Goal: Task Accomplishment & Management: Use online tool/utility

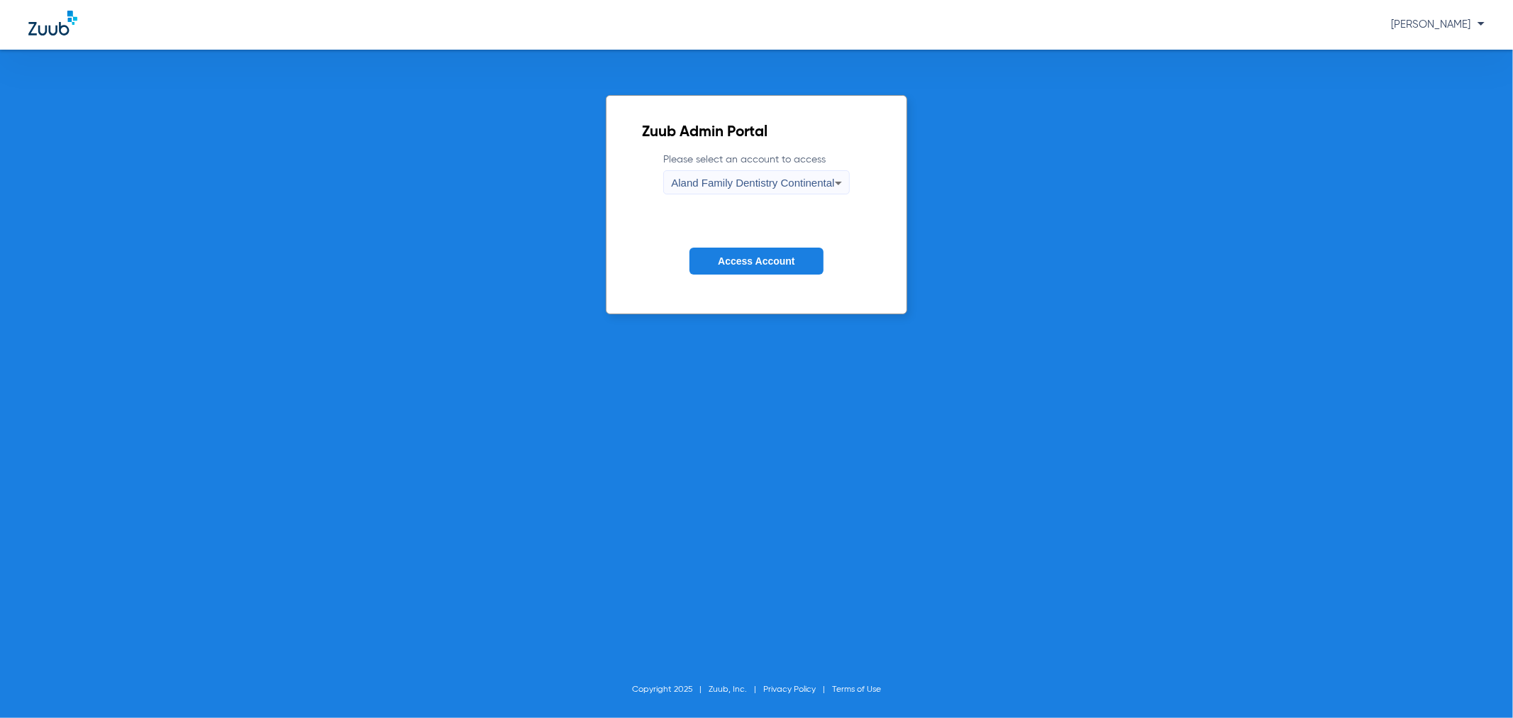
click at [771, 263] on span "Access Account" at bounding box center [756, 260] width 77 height 11
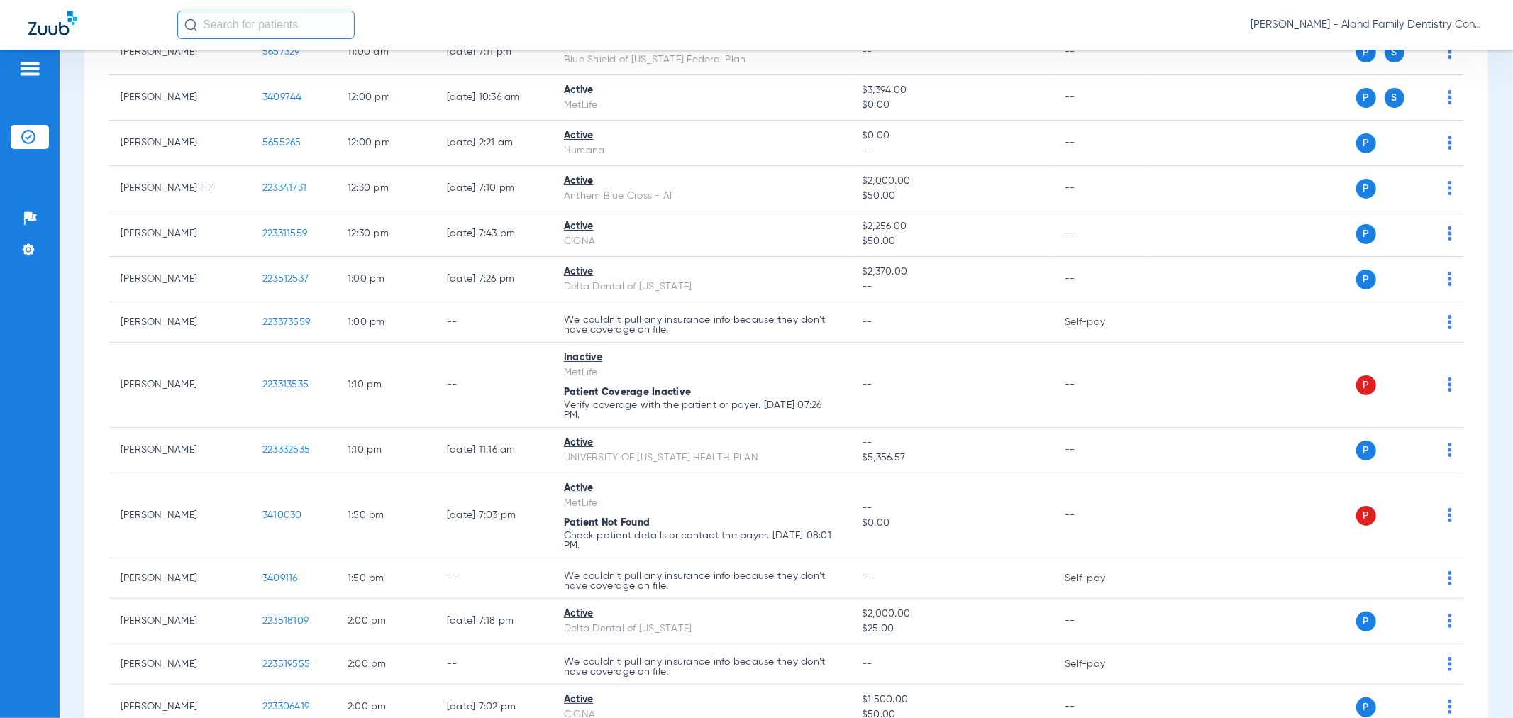
scroll to position [1498, 0]
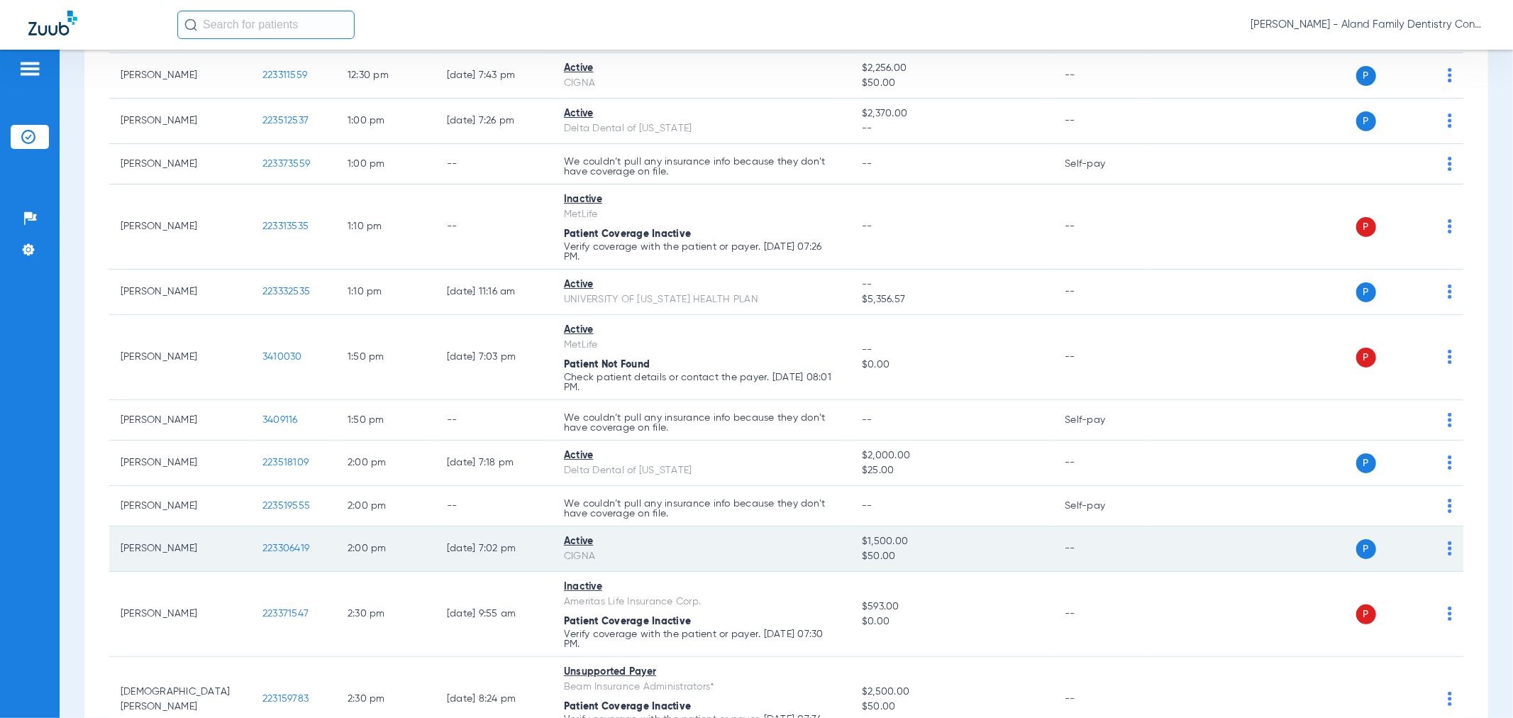
click at [1442, 558] on td "P S" at bounding box center [1306, 548] width 314 height 45
click at [1448, 556] on img at bounding box center [1450, 548] width 4 height 14
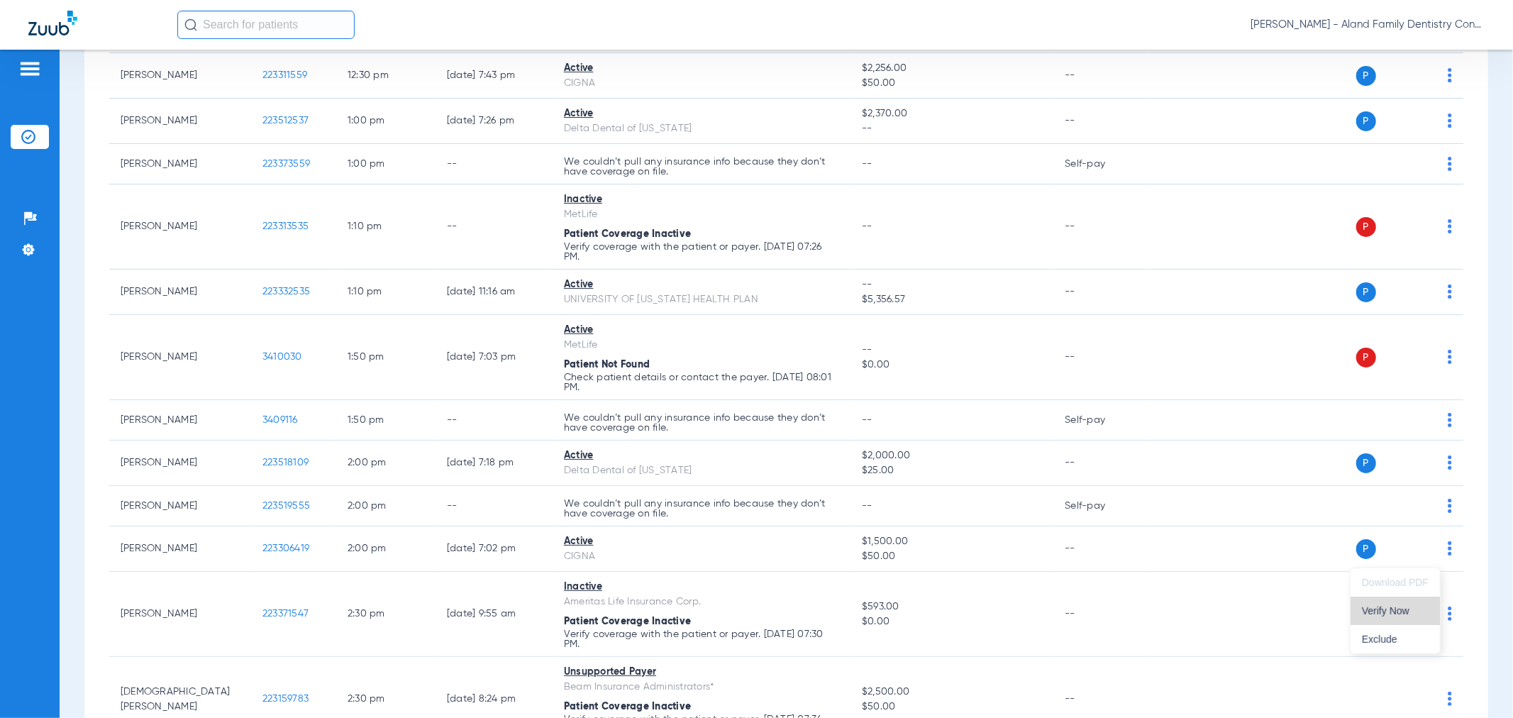
click at [1407, 607] on span "Verify Now" at bounding box center [1395, 611] width 67 height 10
click at [1391, 30] on span "[PERSON_NAME] - Aland Family Dentistry Continental" at bounding box center [1368, 25] width 234 height 14
click at [1399, 47] on span "Account Selection" at bounding box center [1431, 50] width 79 height 10
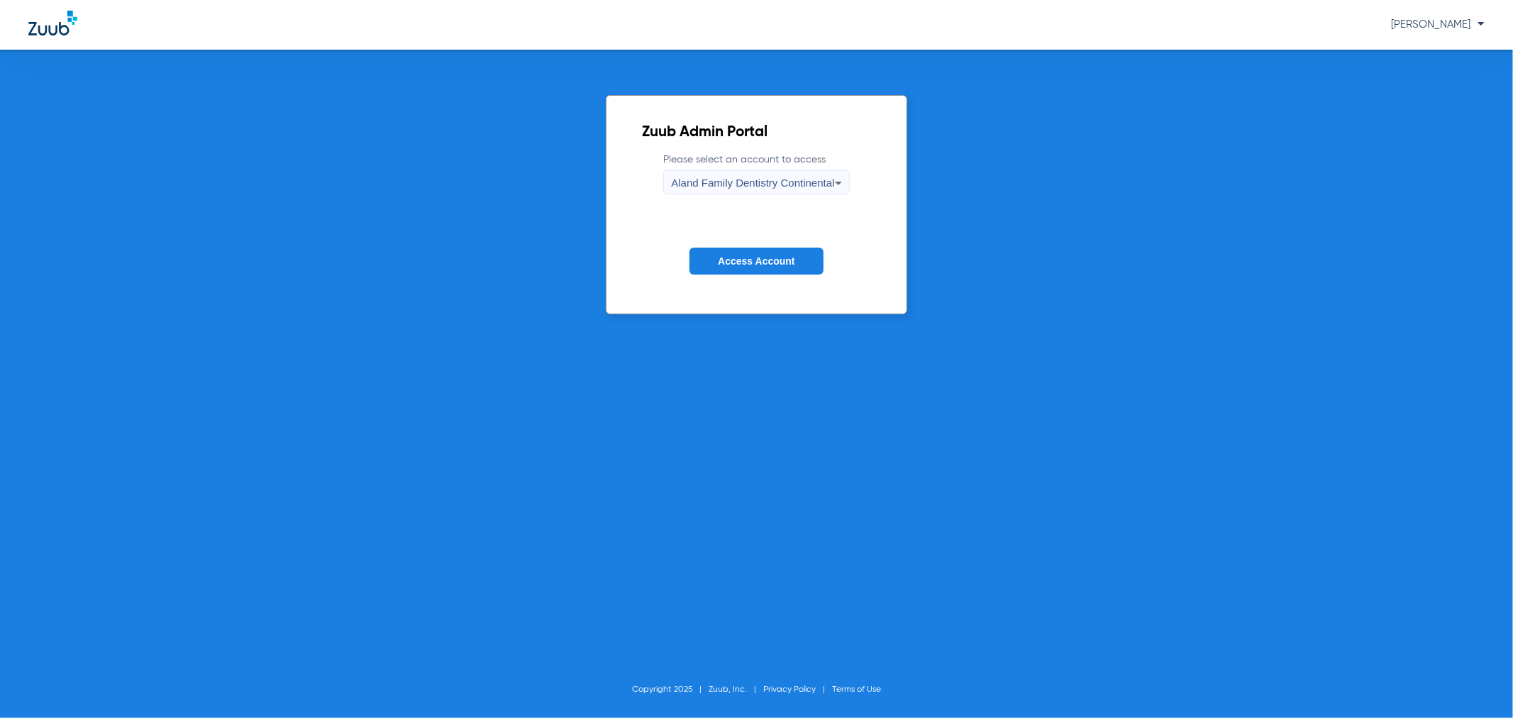
click at [742, 172] on div "Aland Family Dentistry Continental" at bounding box center [752, 183] width 163 height 24
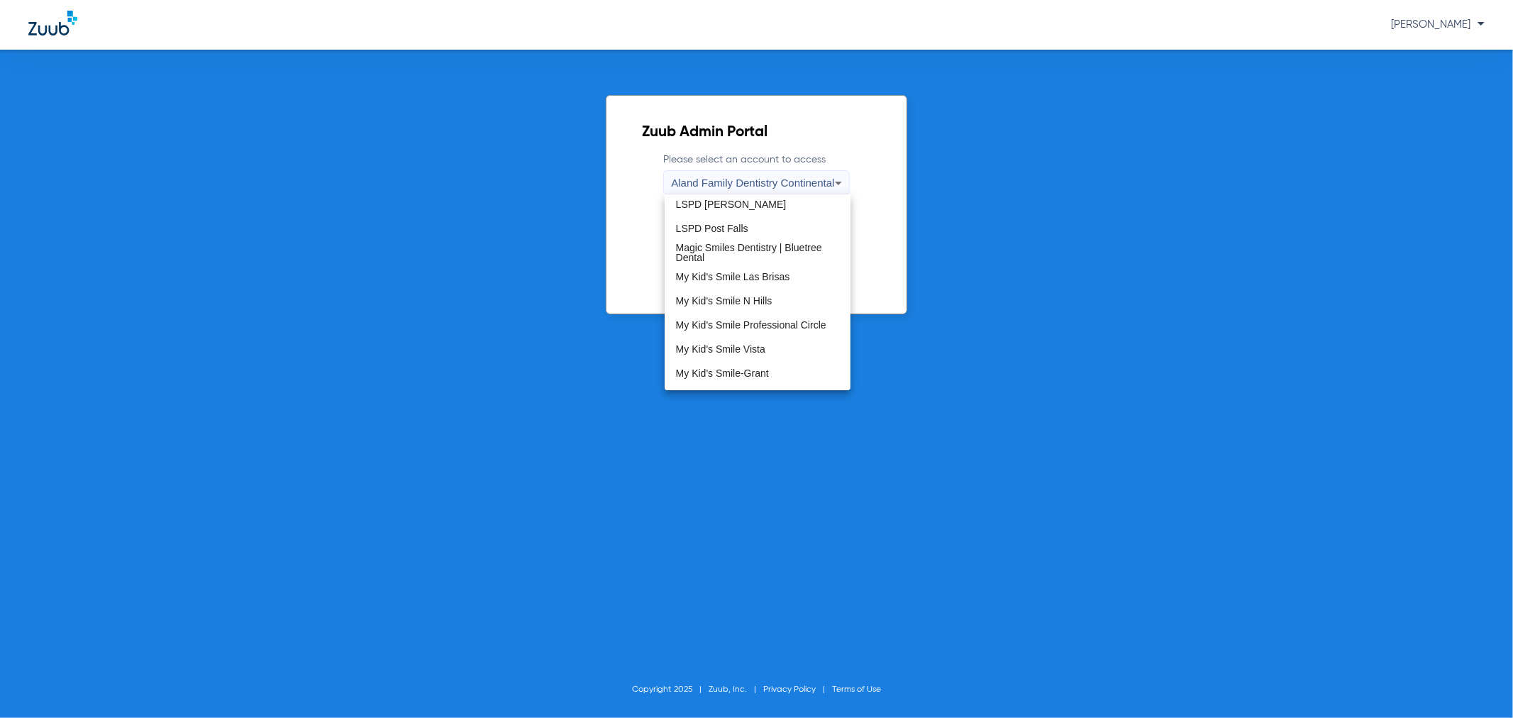
scroll to position [394, 0]
click at [732, 268] on span "My Kid's Smile-Grant" at bounding box center [722, 272] width 93 height 10
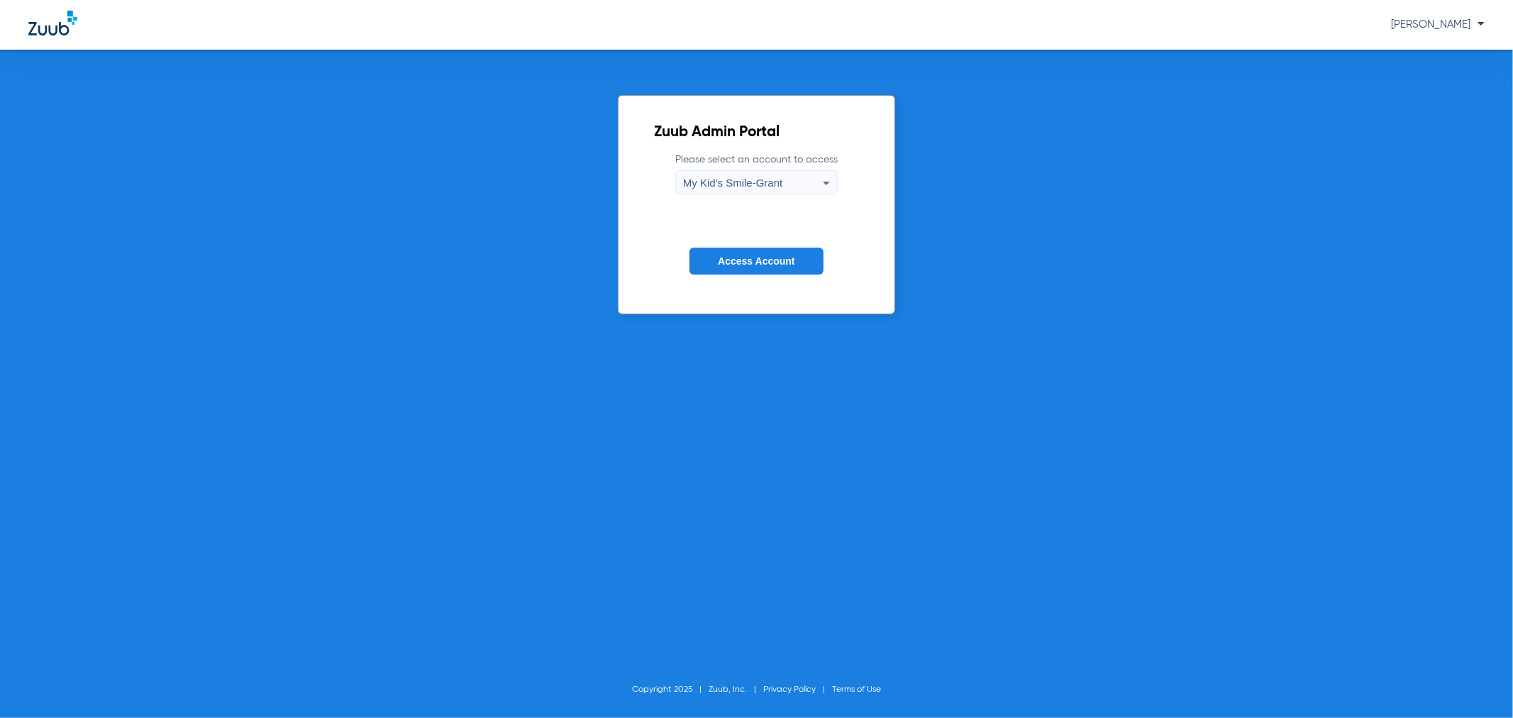
click at [732, 268] on button "Access Account" at bounding box center [756, 262] width 133 height 28
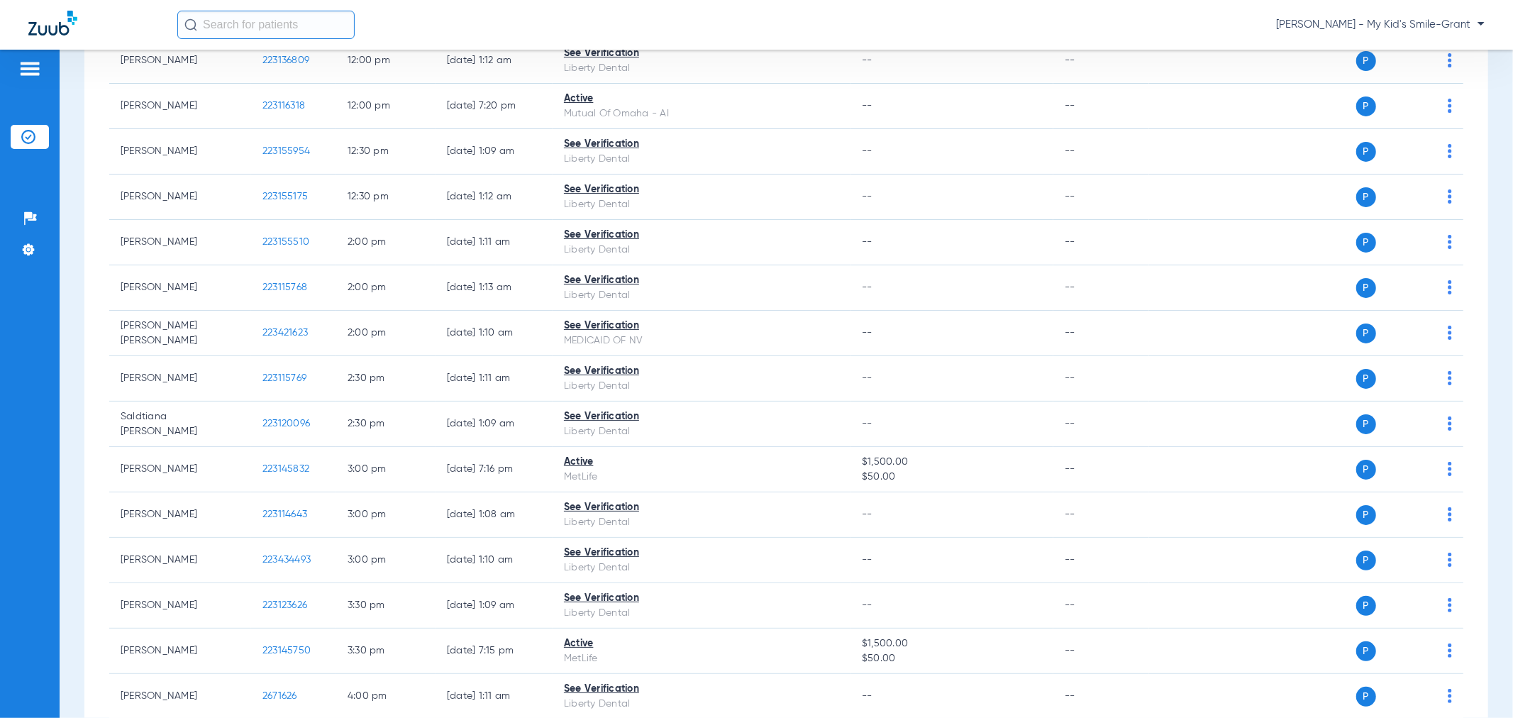
scroll to position [982, 0]
